Goal: Task Accomplishment & Management: Manage account settings

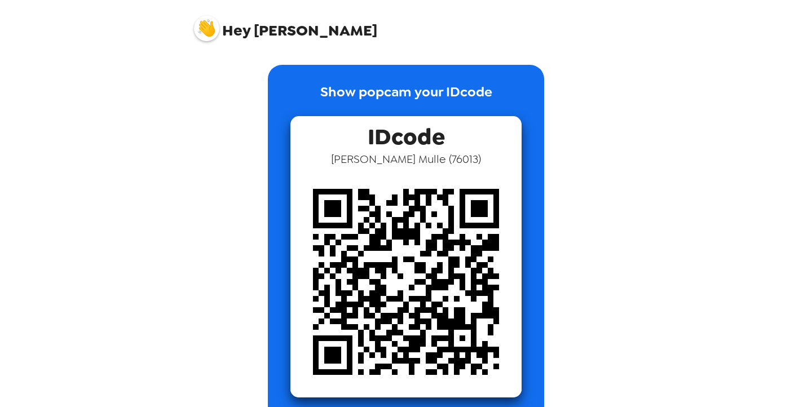
click at [223, 25] on span "Hey" at bounding box center [236, 30] width 28 height 20
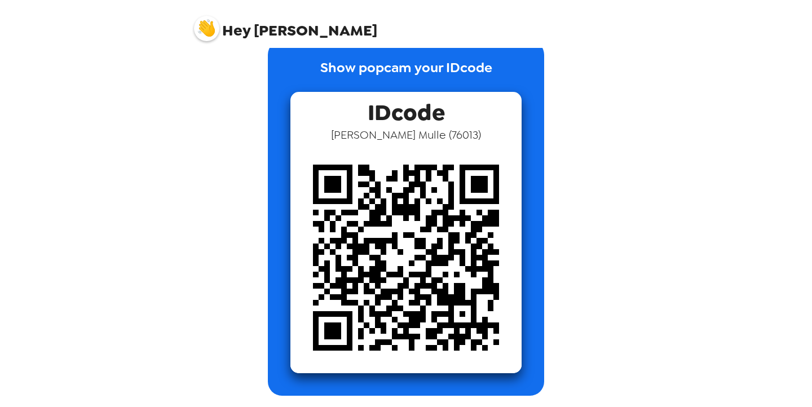
click at [332, 271] on img at bounding box center [405, 257] width 231 height 231
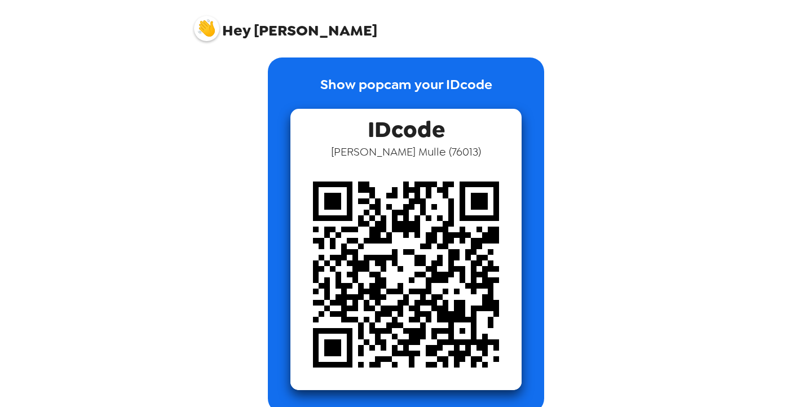
scroll to position [0, 0]
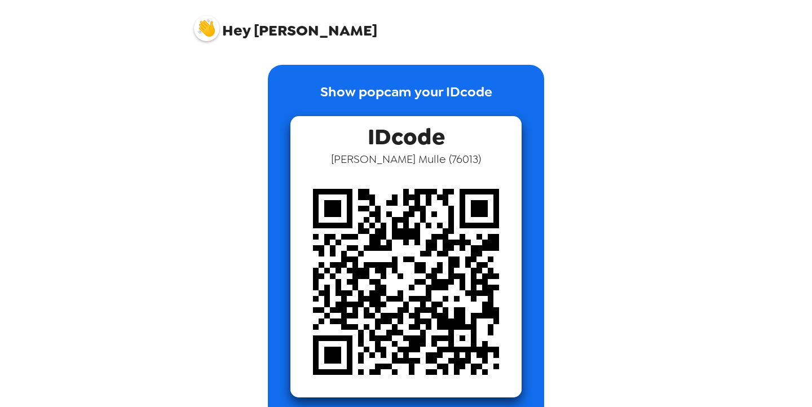
click at [396, 139] on span "IDcode" at bounding box center [406, 134] width 77 height 36
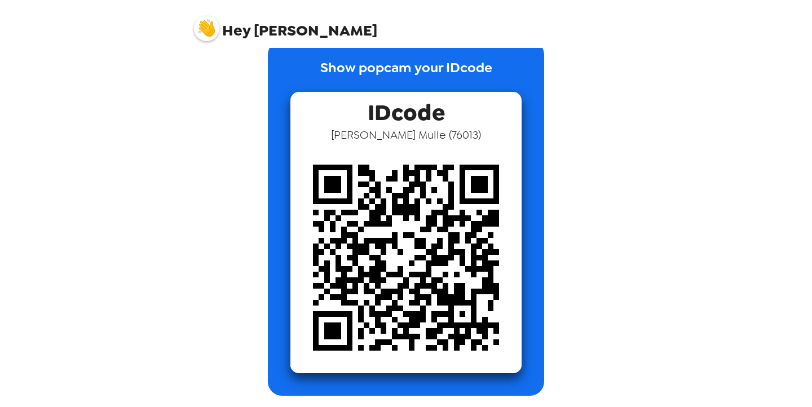
click at [236, 24] on span "Hey" at bounding box center [236, 30] width 28 height 20
click at [211, 26] on img at bounding box center [206, 28] width 25 height 25
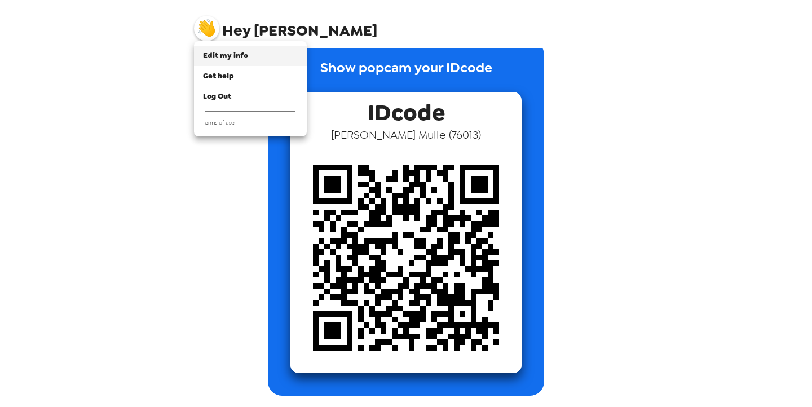
click at [227, 55] on span "Edit my info" at bounding box center [225, 56] width 45 height 10
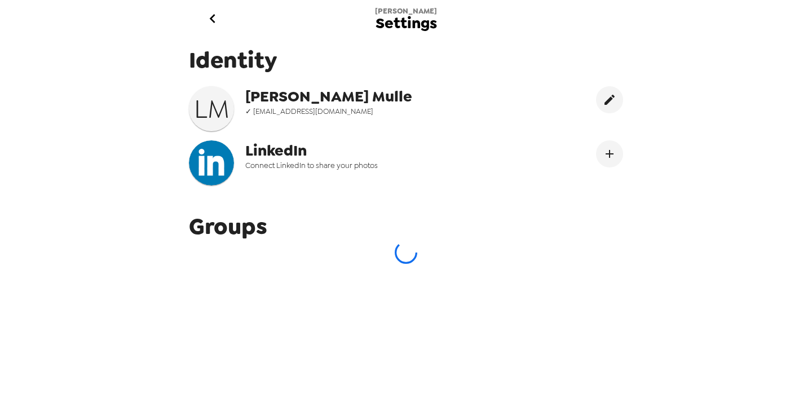
click at [273, 109] on span "✓ [EMAIL_ADDRESS][DOMAIN_NAME]" at bounding box center [359, 112] width 228 height 10
click at [609, 101] on icon "edit" at bounding box center [609, 100] width 10 height 10
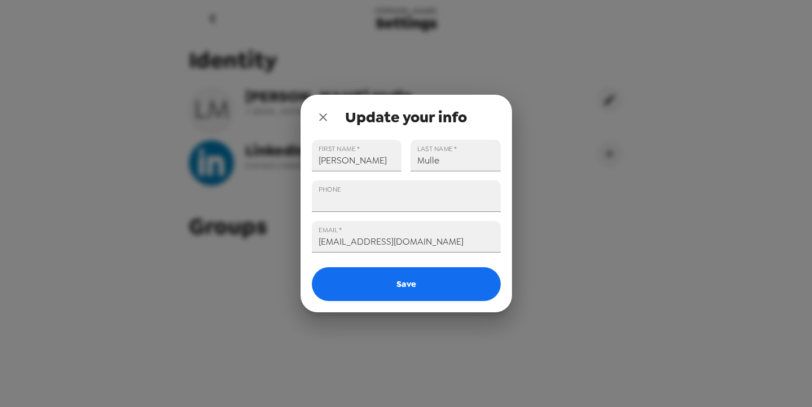
click at [315, 115] on button "close" at bounding box center [323, 117] width 23 height 23
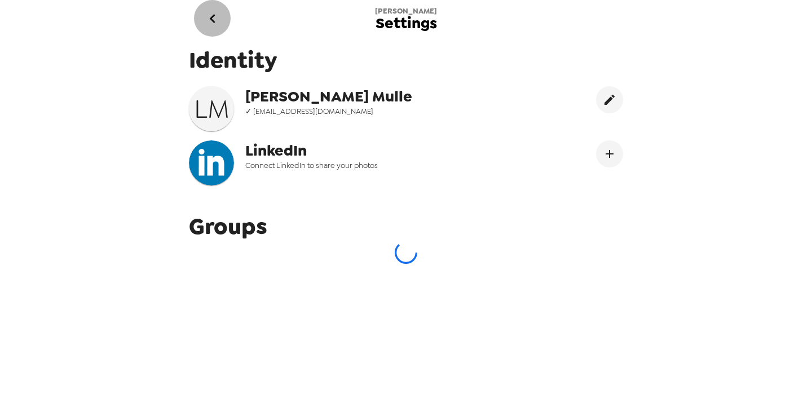
click at [212, 16] on icon "go back" at bounding box center [212, 18] width 6 height 9
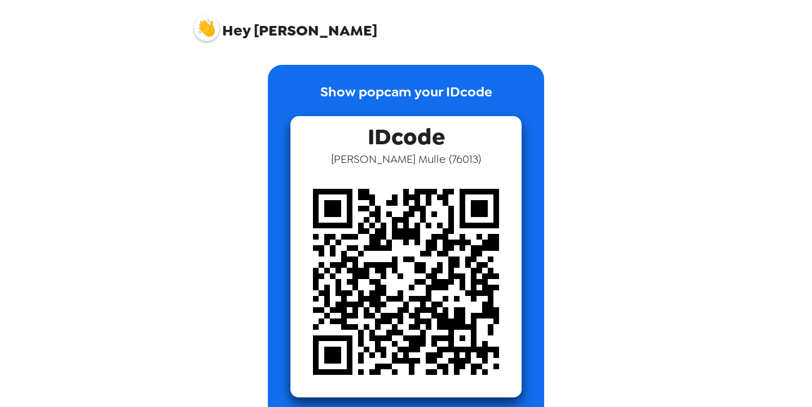
click at [206, 28] on img at bounding box center [206, 28] width 25 height 25
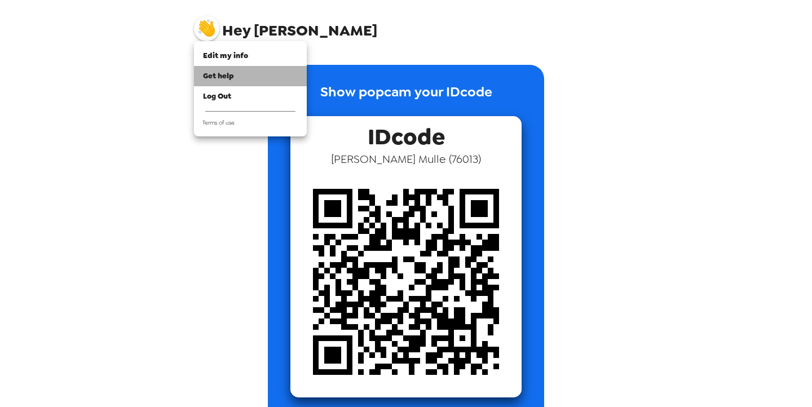
click at [232, 78] on span "Get help" at bounding box center [218, 76] width 31 height 10
click at [204, 78] on span "Get help" at bounding box center [218, 76] width 31 height 10
click at [252, 85] on li "Get help" at bounding box center [250, 76] width 113 height 20
